Goal: Find specific page/section

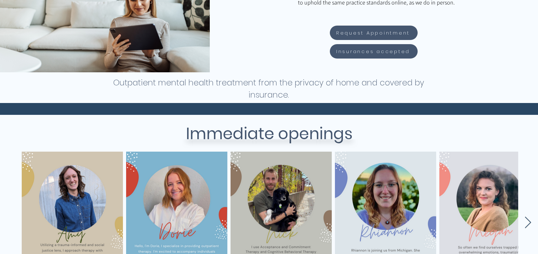
scroll to position [256, 0]
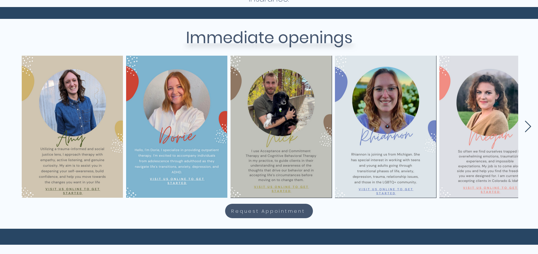
click at [528, 125] on icon "Next Item" at bounding box center [528, 126] width 7 height 12
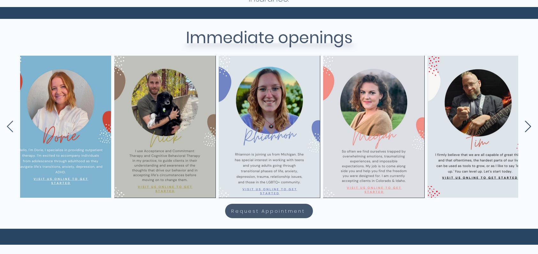
click at [528, 125] on icon "Next Item" at bounding box center [528, 126] width 7 height 12
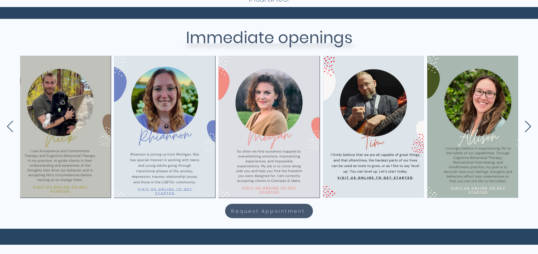
click at [528, 125] on icon "Next Item" at bounding box center [528, 126] width 7 height 12
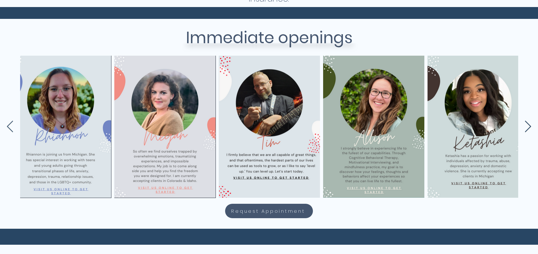
click at [528, 125] on icon "Next Item" at bounding box center [528, 126] width 7 height 12
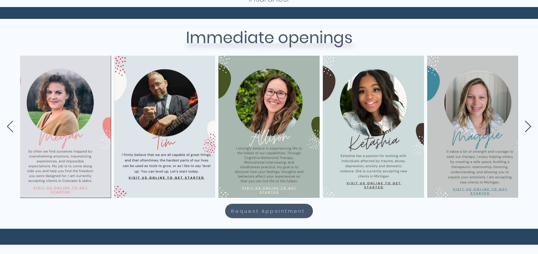
click at [528, 125] on icon "Next Item" at bounding box center [528, 126] width 7 height 12
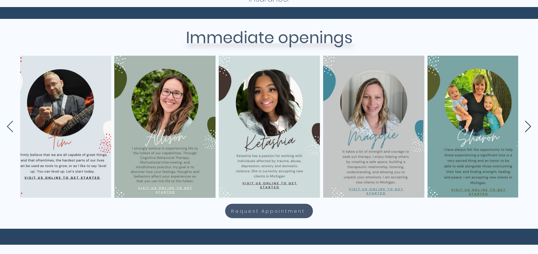
click at [528, 125] on icon "Next Item" at bounding box center [528, 126] width 7 height 12
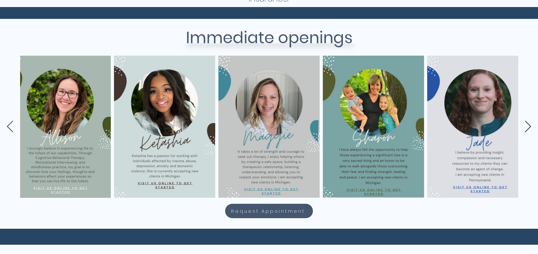
click at [528, 125] on icon "Next Item" at bounding box center [528, 126] width 7 height 12
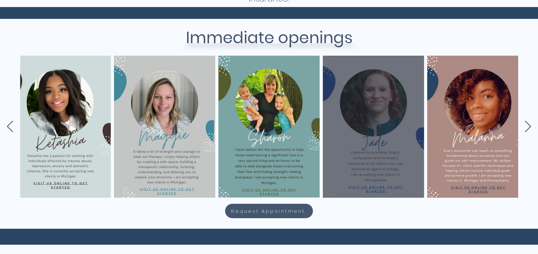
click at [376, 152] on div "main content" at bounding box center [374, 126] width 82 height 123
